Goal: Task Accomplishment & Management: Manage account settings

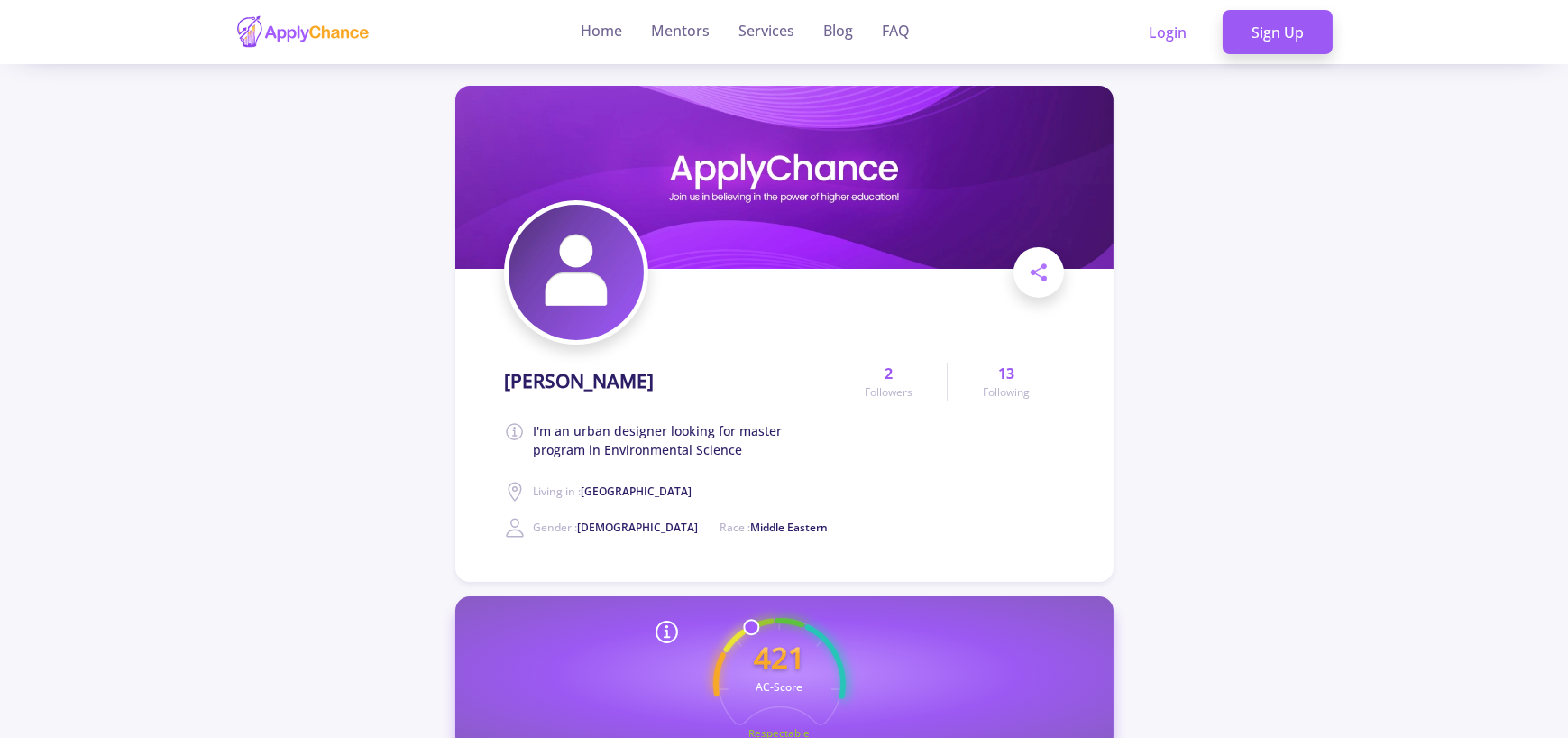
scroll to position [270, 0]
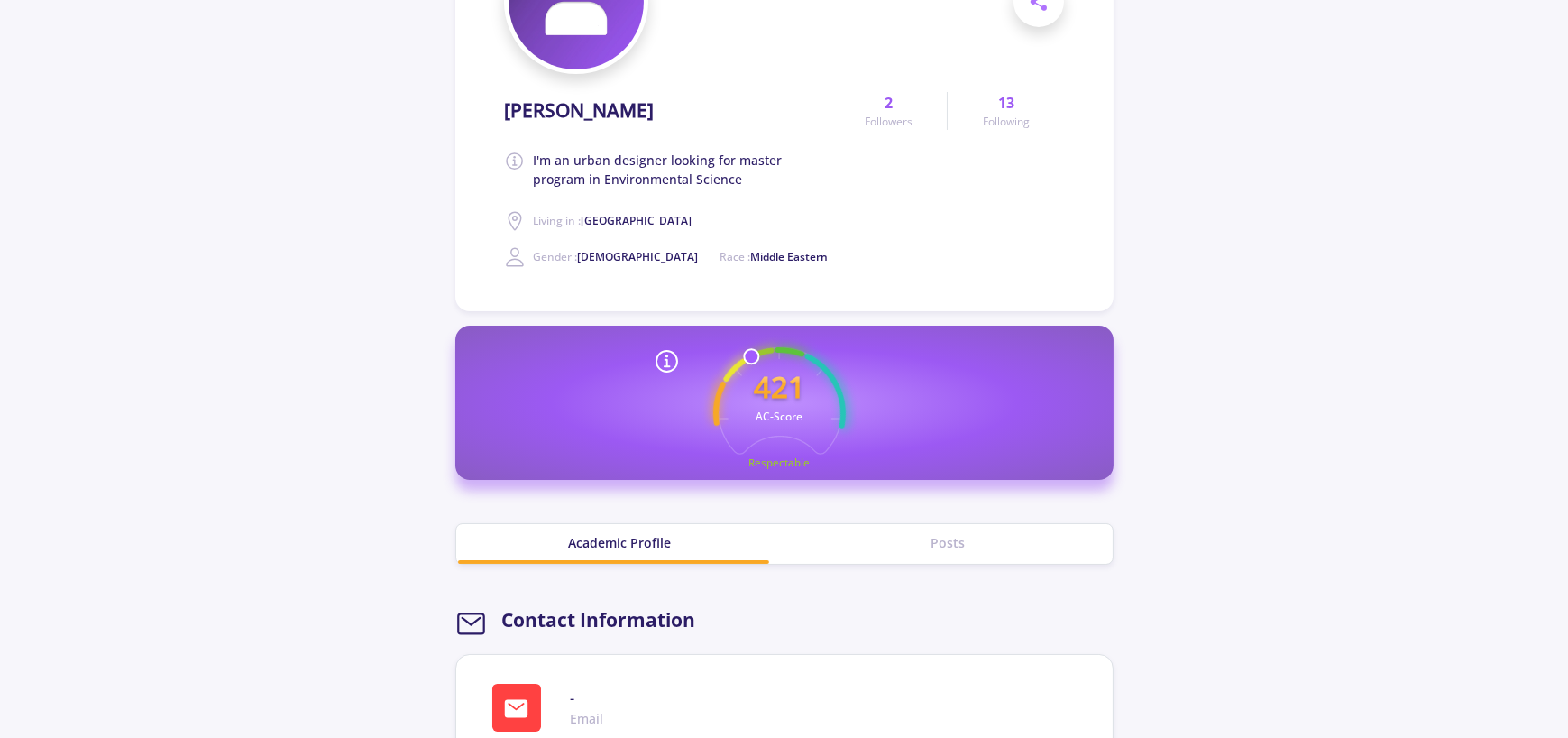
drag, startPoint x: 324, startPoint y: 455, endPoint x: 241, endPoint y: 448, distance: 83.3
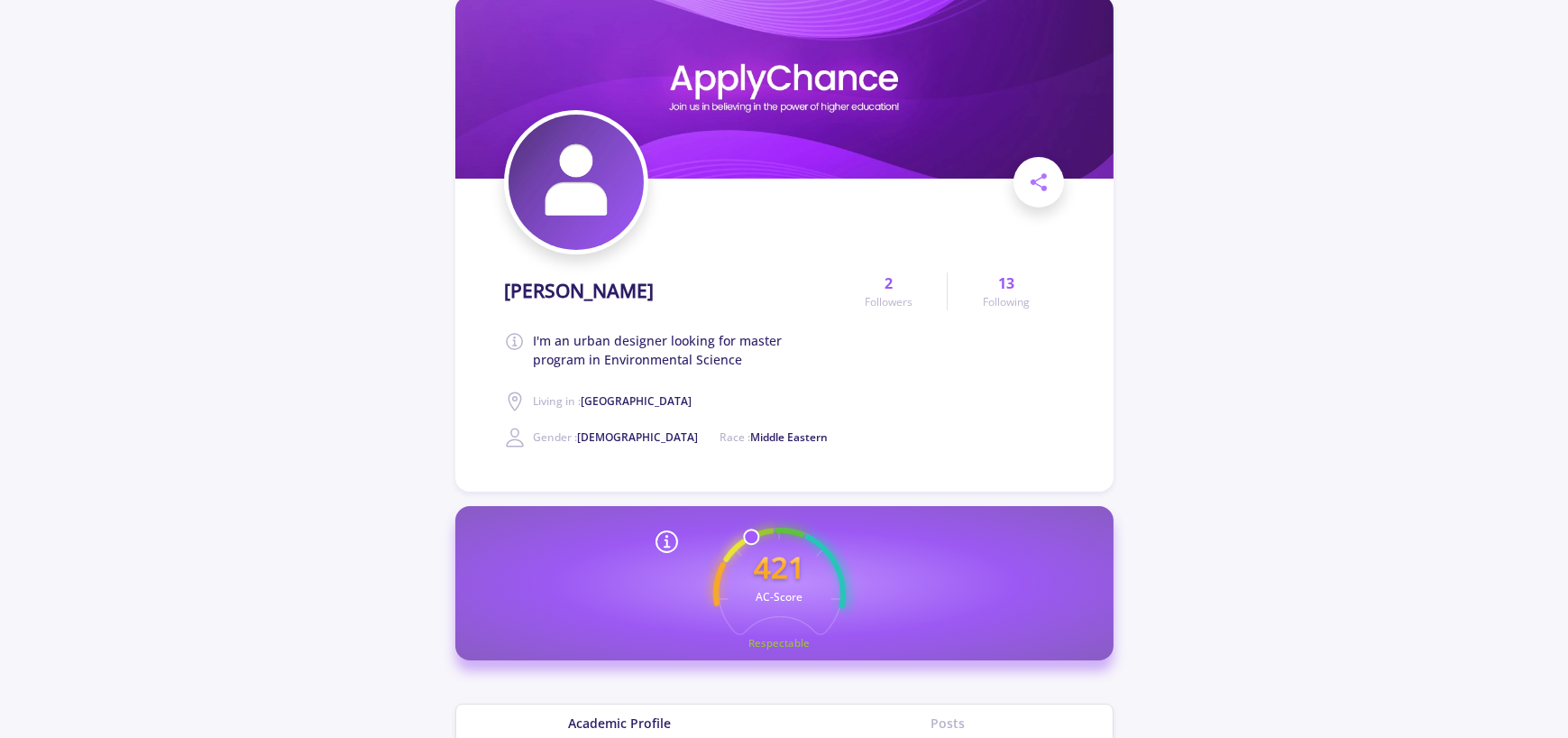
scroll to position [0, 0]
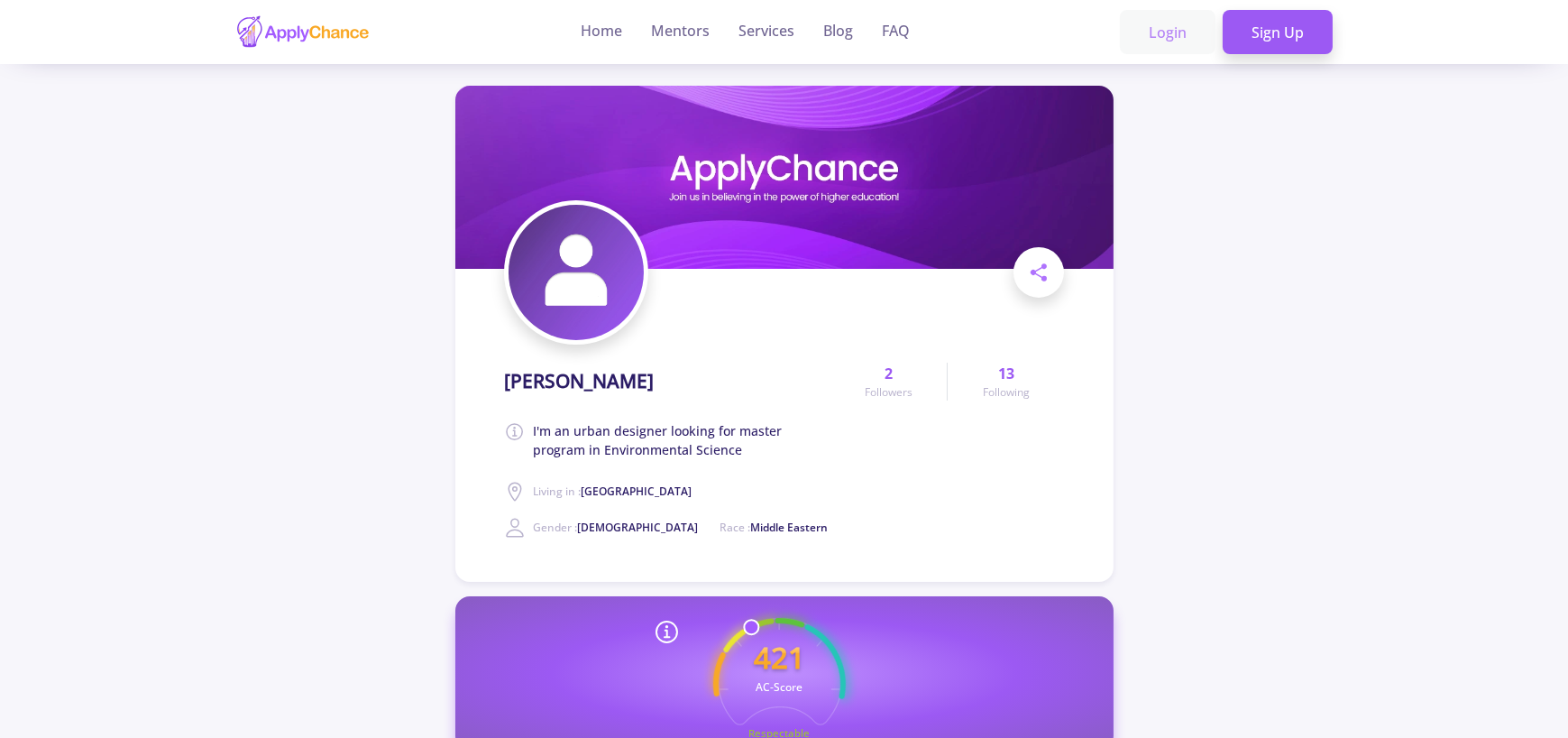
click at [1183, 32] on link "Login" at bounding box center [1168, 32] width 96 height 45
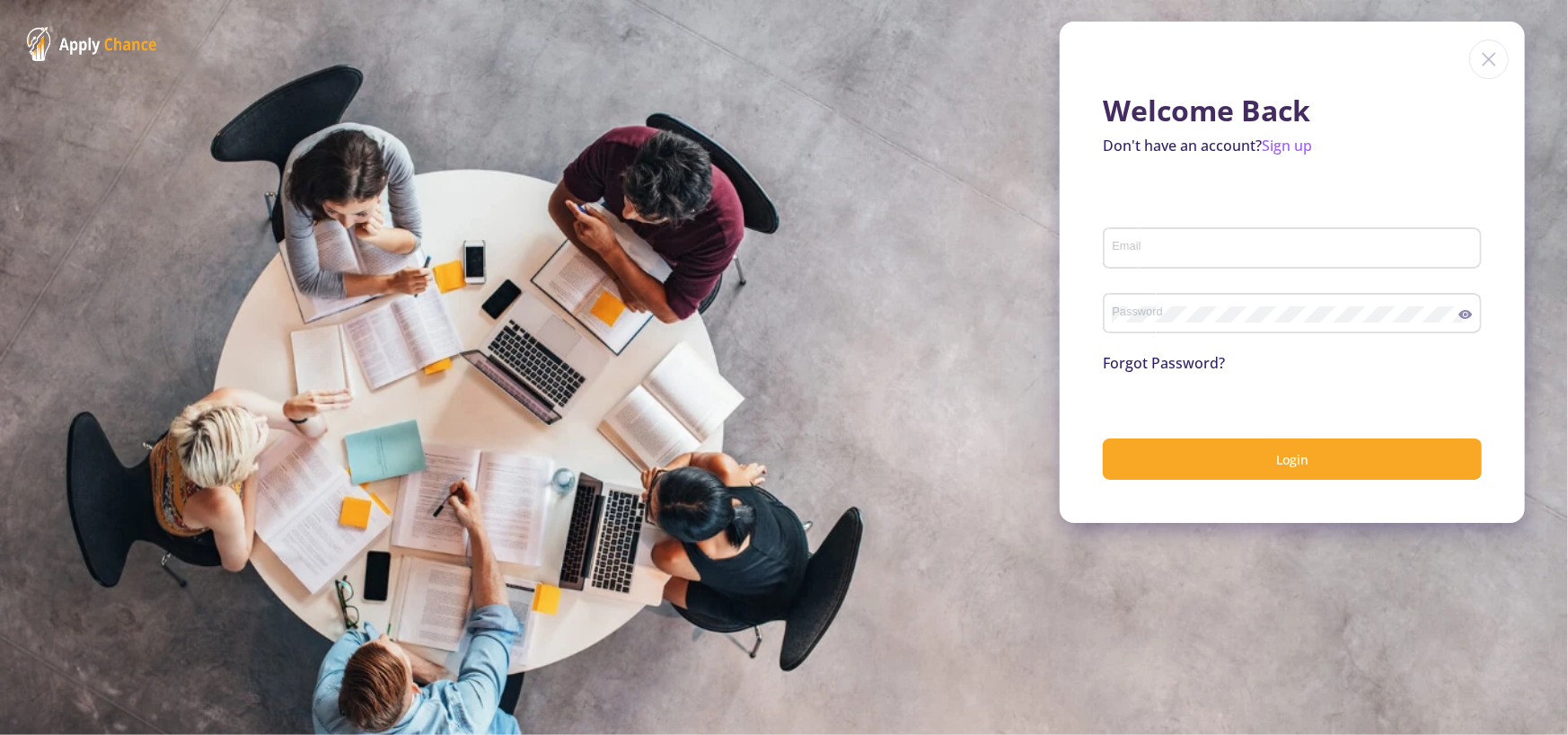
click at [1156, 234] on div "Email" at bounding box center [1292, 244] width 362 height 47
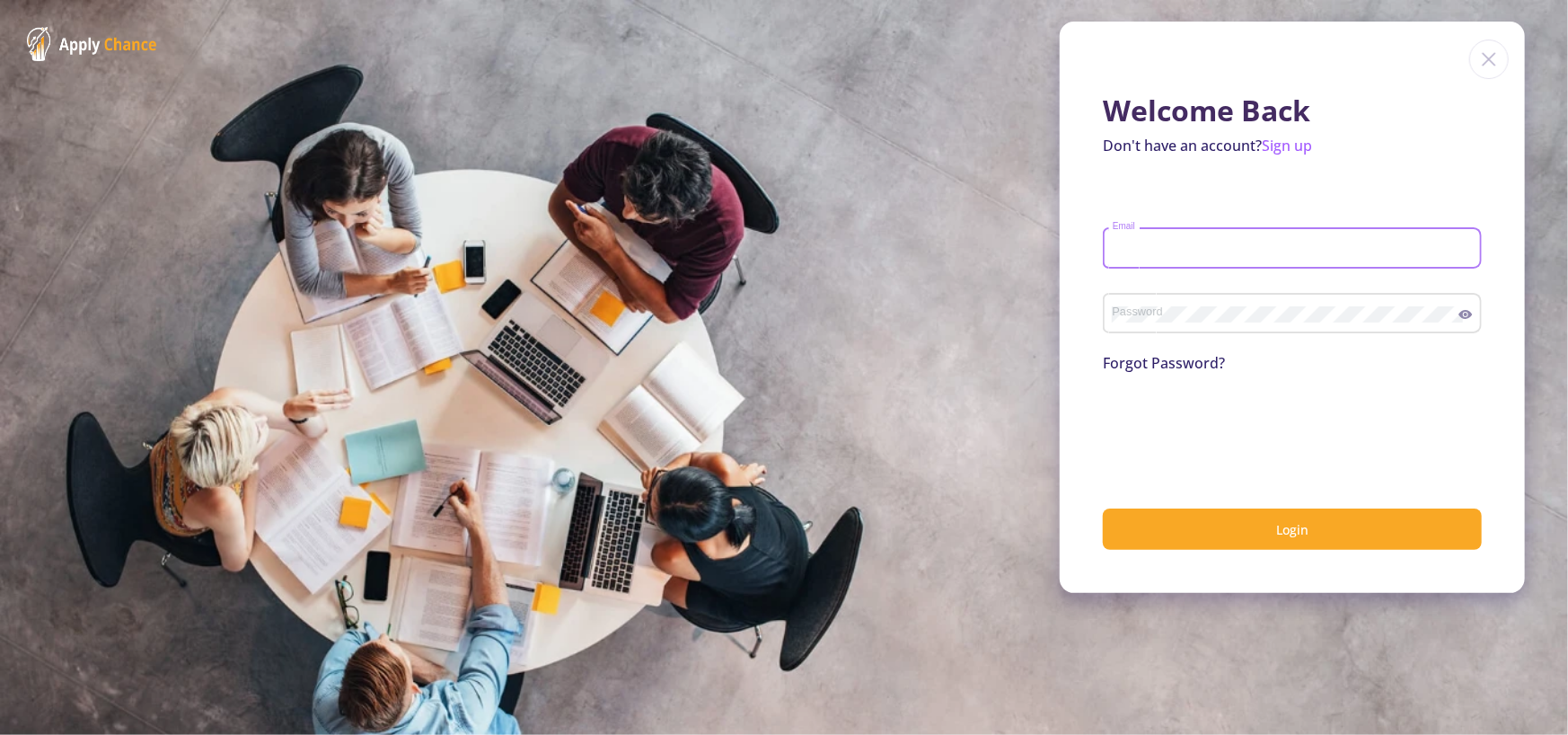
click at [1158, 243] on input "Email" at bounding box center [1294, 249] width 367 height 17
click at [1195, 211] on form "Email Password Forgot Password? Login" at bounding box center [1292, 374] width 379 height 350
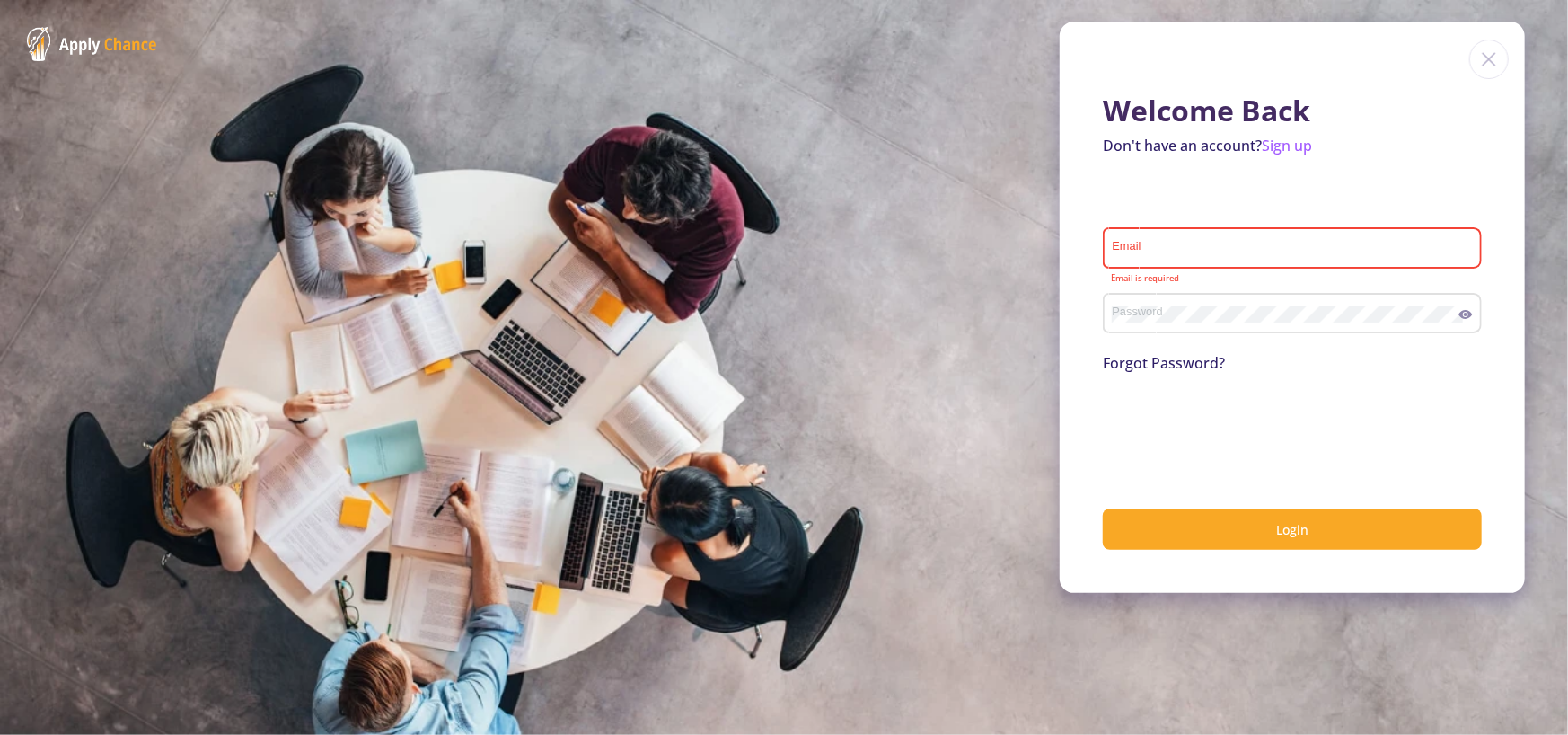
click at [1181, 254] on input "Email" at bounding box center [1294, 249] width 367 height 17
click at [1170, 206] on form "Email Email is required Password Forgot Password? Login" at bounding box center [1292, 374] width 379 height 350
click at [1481, 53] on img at bounding box center [1488, 59] width 39 height 40
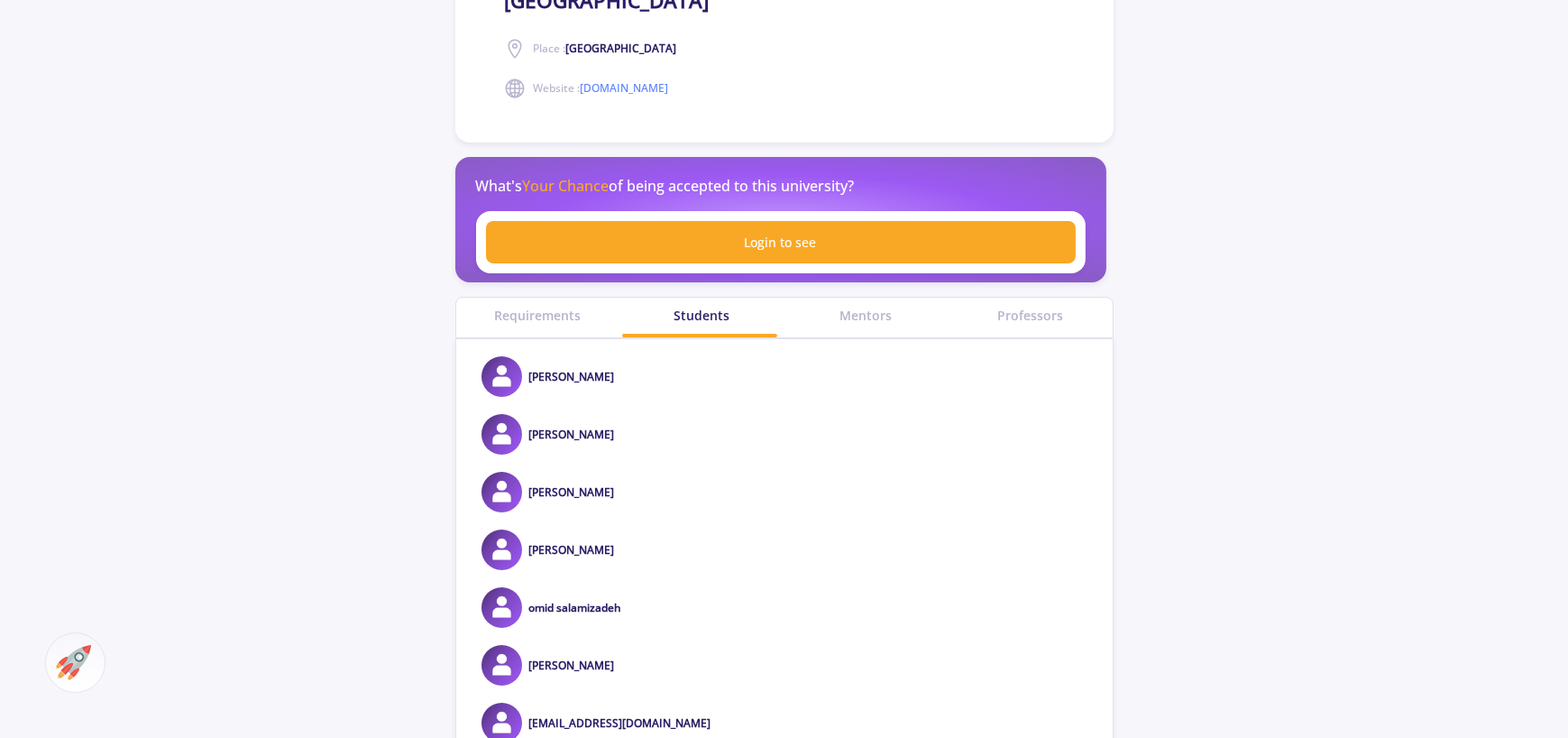
scroll to position [99, 0]
